Goal: Transaction & Acquisition: Purchase product/service

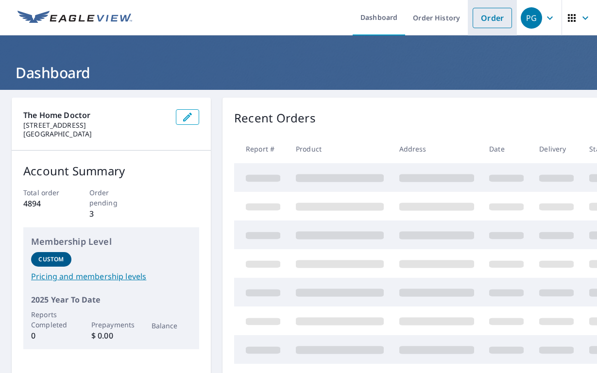
click at [489, 21] on link "Order" at bounding box center [491, 18] width 39 height 20
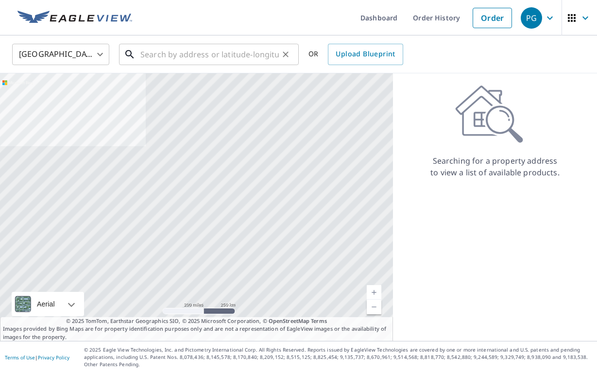
click at [185, 56] on input "text" at bounding box center [209, 54] width 138 height 27
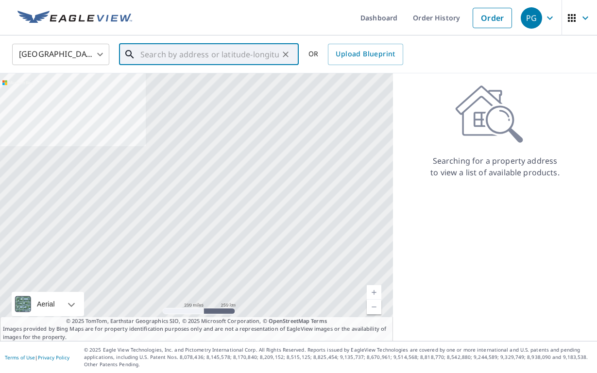
paste input "[STREET_ADDRESS][PERSON_NAME]"
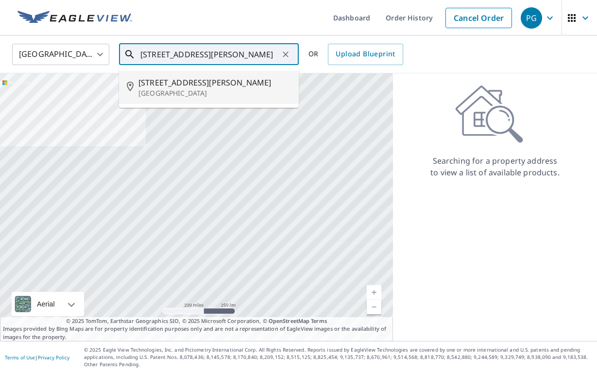
click at [168, 90] on p "[GEOGRAPHIC_DATA]" at bounding box center [214, 93] width 152 height 10
type input "[STREET_ADDRESS][PERSON_NAME]"
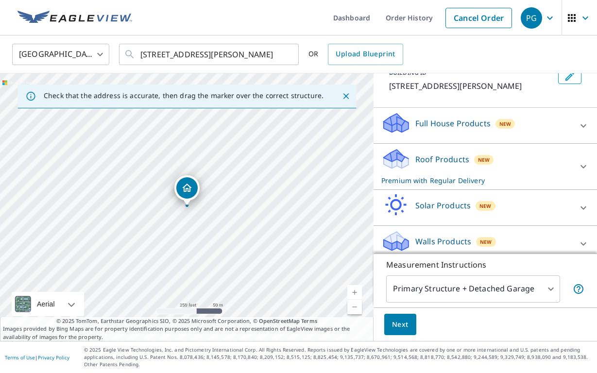
click at [407, 326] on span "Next" at bounding box center [400, 324] width 17 height 12
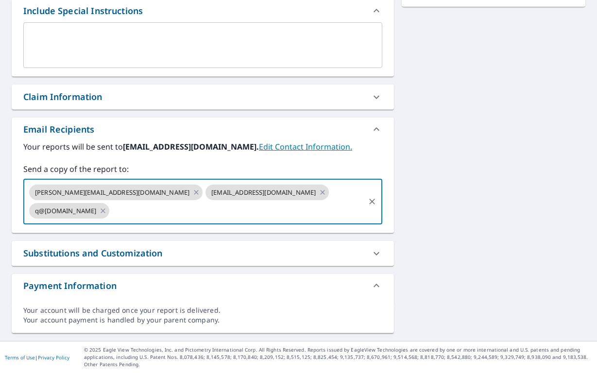
scroll to position [250, 0]
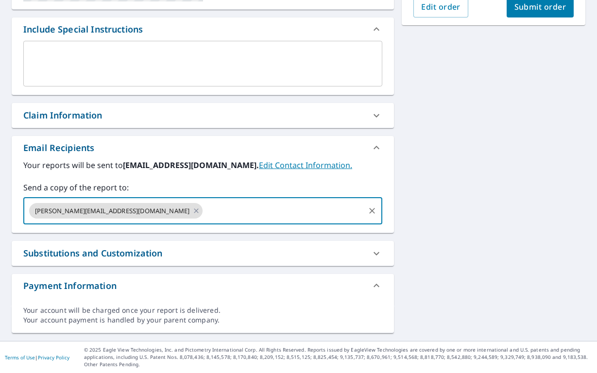
click at [418, 157] on div "[STREET_ADDRESS][PERSON_NAME] Aerial Road A standard road map Aerial A detailed…" at bounding box center [298, 90] width 597 height 500
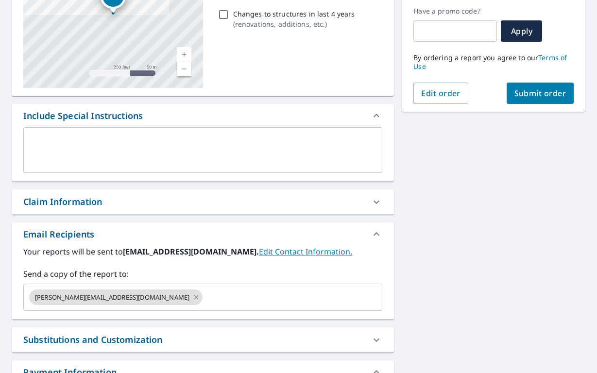
scroll to position [50, 0]
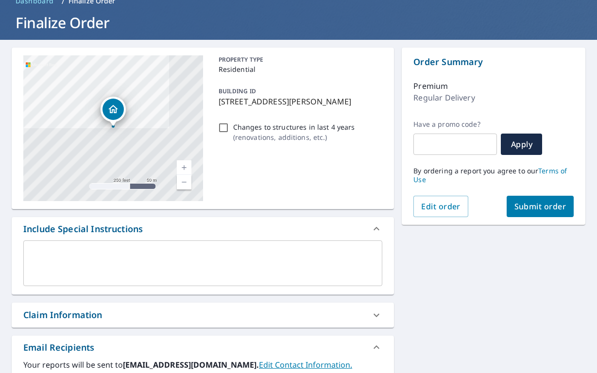
click at [522, 205] on span "Submit order" at bounding box center [540, 206] width 52 height 11
